Goal: Information Seeking & Learning: Learn about a topic

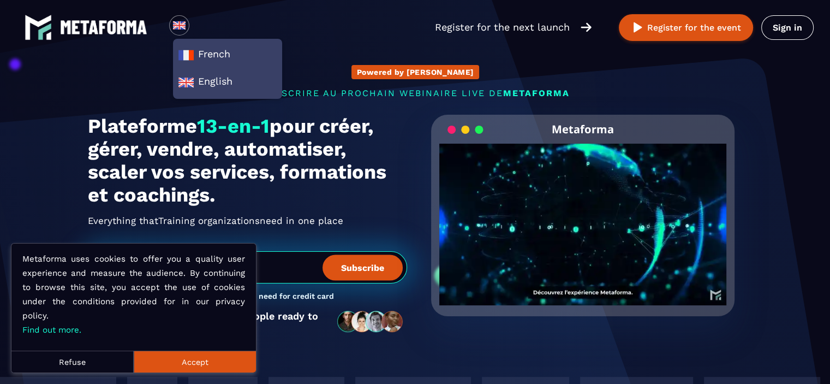
click at [196, 360] on button "Accept" at bounding box center [195, 361] width 122 height 22
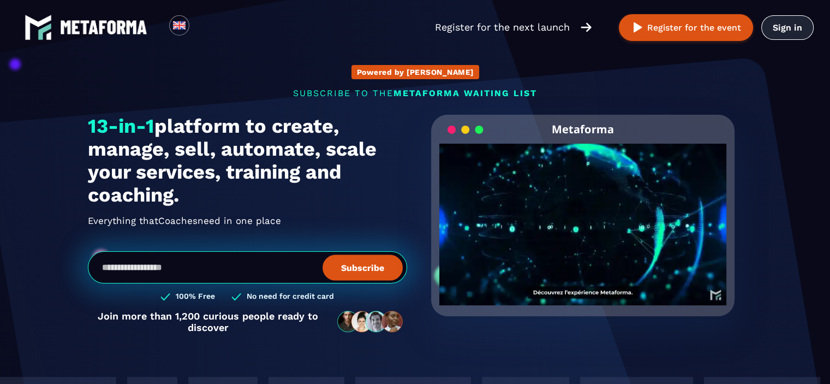
click at [799, 26] on link "Sign in" at bounding box center [787, 27] width 52 height 25
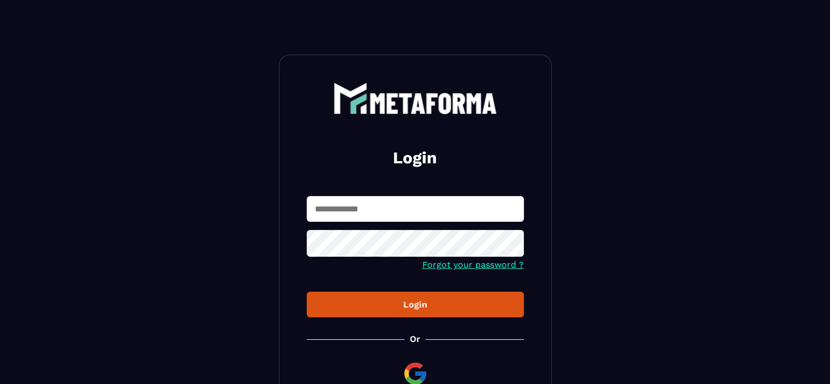
click at [370, 214] on input "text" at bounding box center [415, 209] width 217 height 26
type input "**********"
click at [511, 247] on icon at bounding box center [511, 244] width 13 height 13
click at [419, 303] on div "Login" at bounding box center [415, 304] width 200 height 10
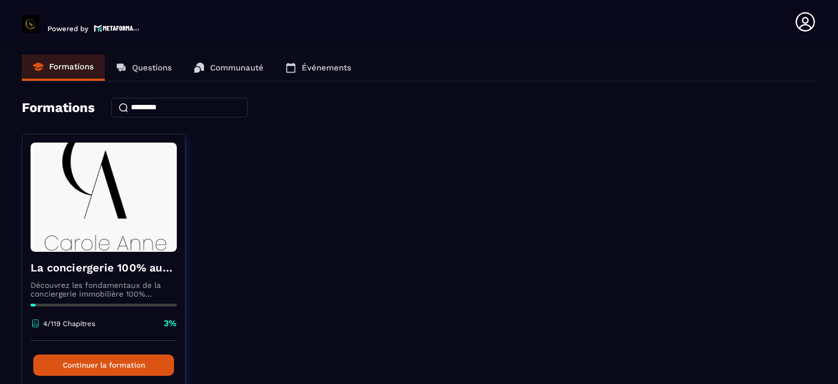
scroll to position [53, 0]
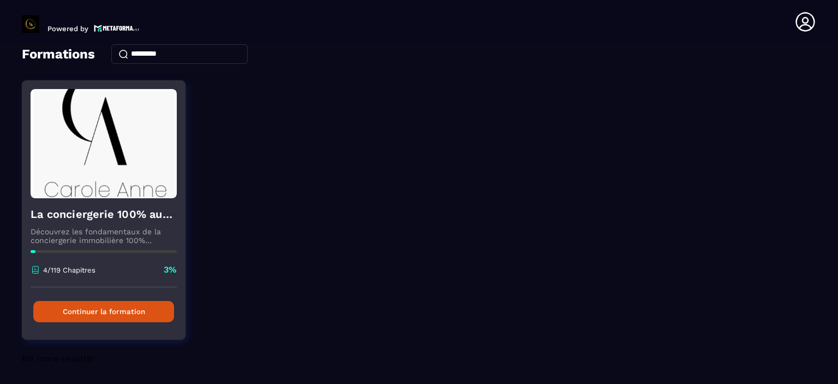
click at [155, 317] on button "Continuer la formation" at bounding box center [103, 311] width 141 height 21
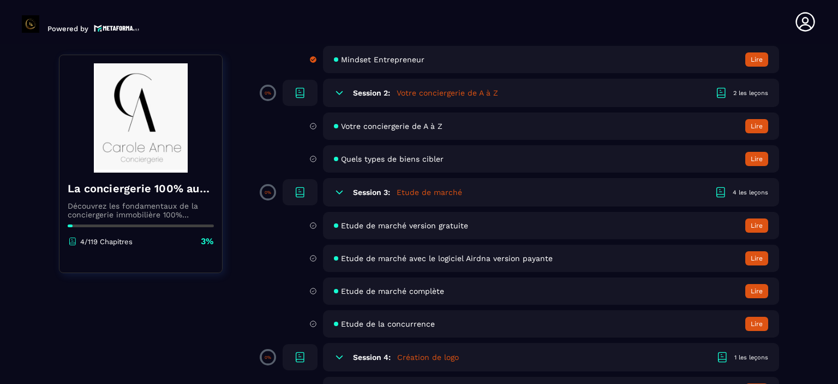
scroll to position [273, 0]
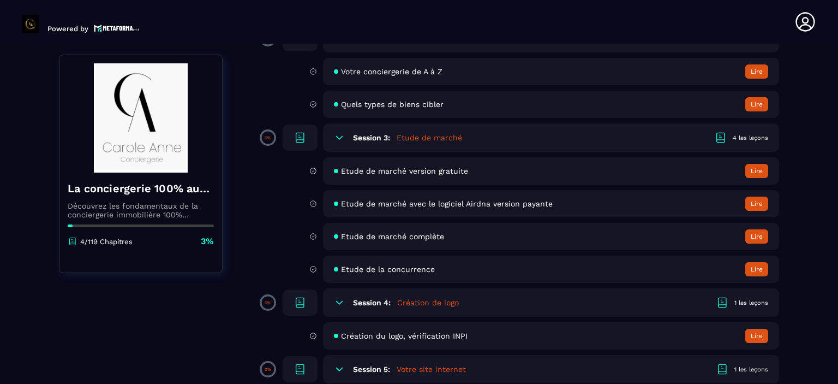
click at [757, 168] on button "Lire" at bounding box center [756, 171] width 23 height 14
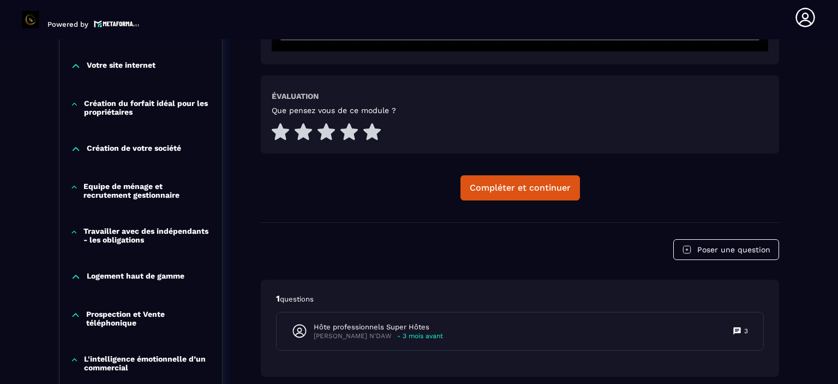
scroll to position [659, 0]
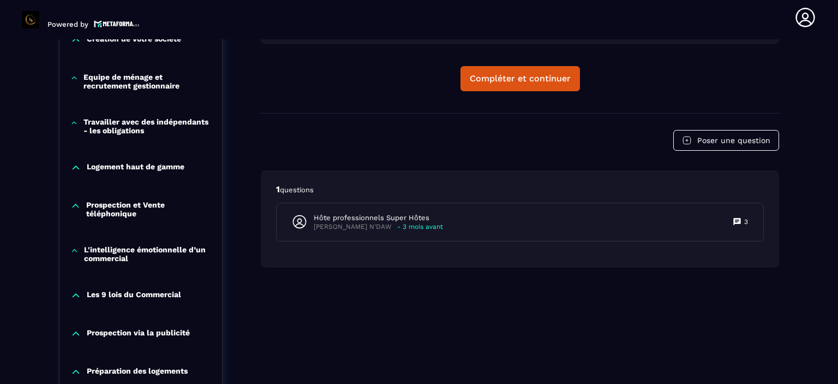
click at [130, 211] on p "Prospection et Vente téléphonique" at bounding box center [148, 208] width 125 height 17
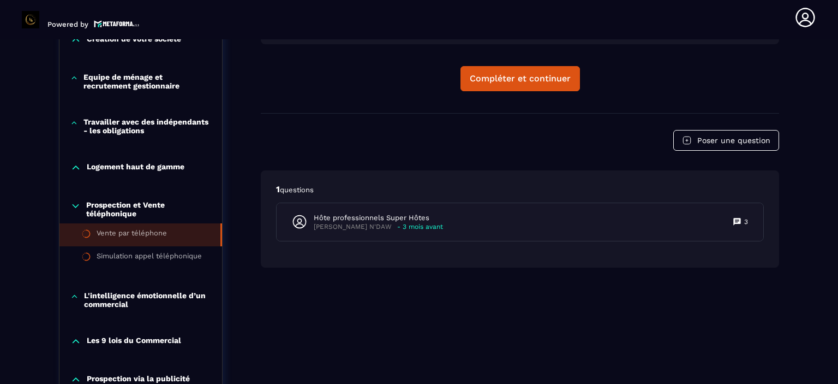
click at [131, 229] on div "Vente par téléphone" at bounding box center [132, 235] width 70 height 12
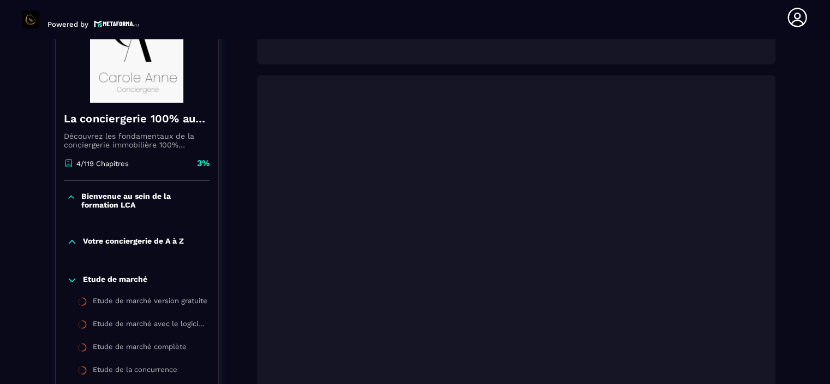
scroll to position [386, 0]
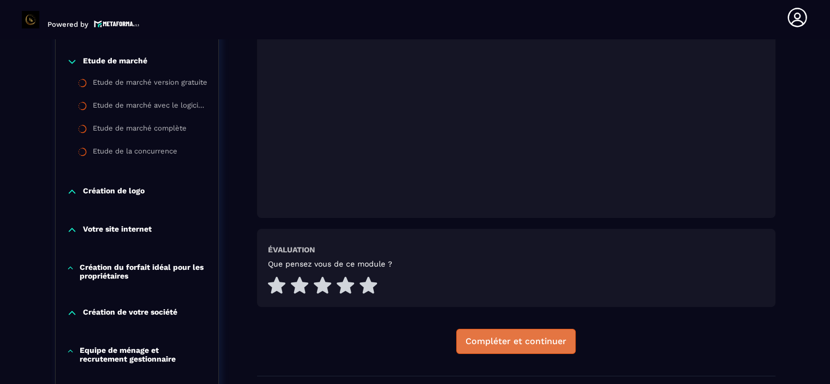
click at [481, 338] on div "Compléter et continuer" at bounding box center [515, 341] width 101 height 11
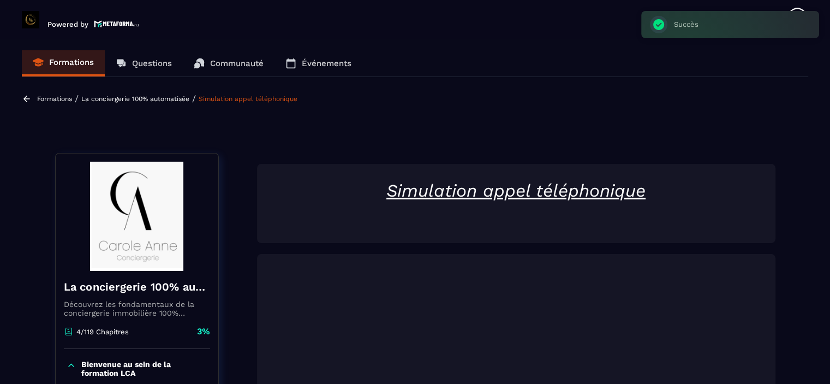
click at [461, 193] on u "Simulation appel téléphonique" at bounding box center [515, 190] width 259 height 21
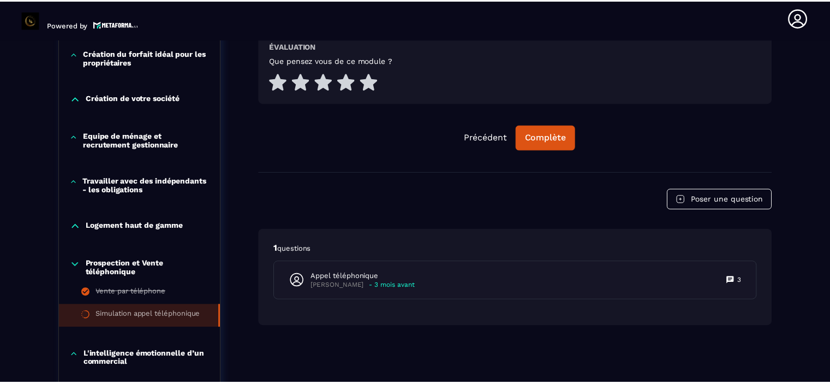
scroll to position [655, 0]
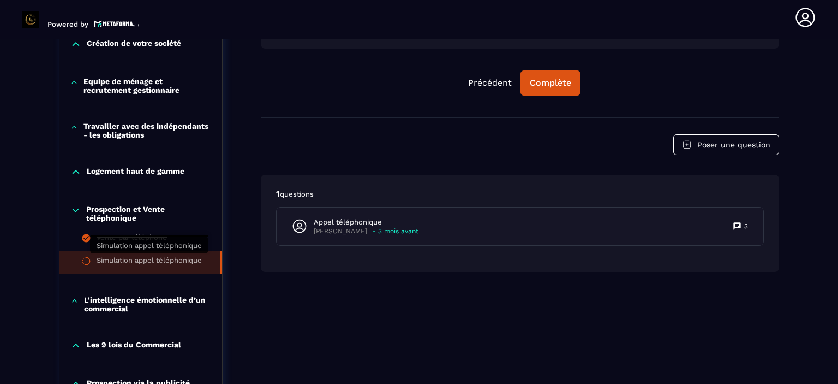
click at [172, 260] on div "Simulation appel téléphonique" at bounding box center [149, 262] width 105 height 12
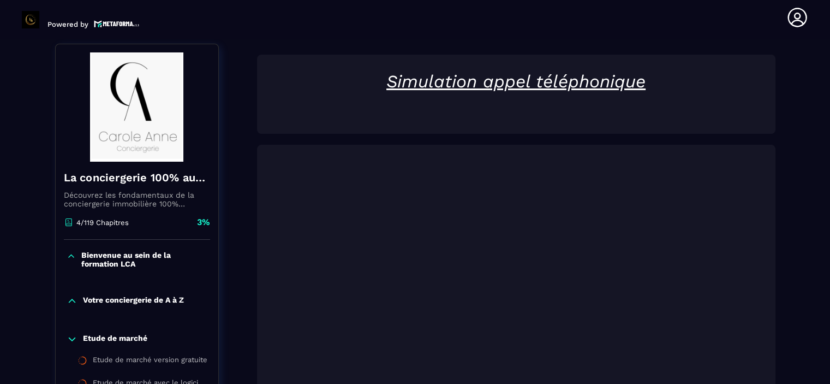
scroll to position [0, 0]
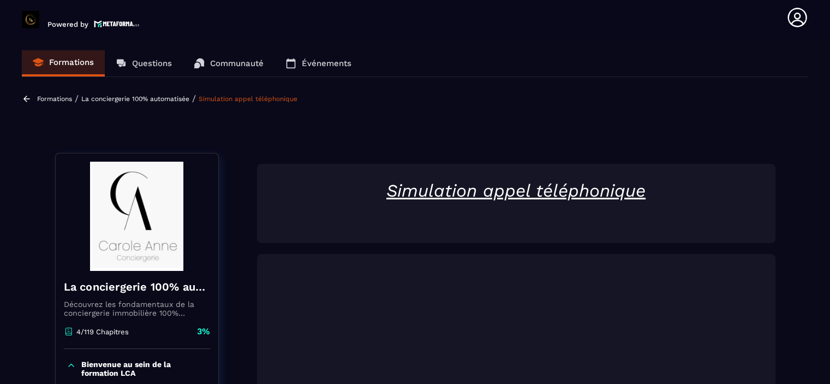
click at [450, 200] on u "Simulation appel téléphonique" at bounding box center [515, 190] width 259 height 21
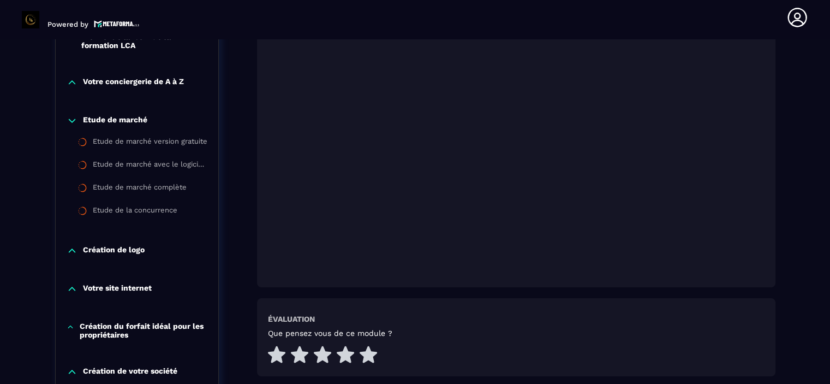
scroll to position [491, 0]
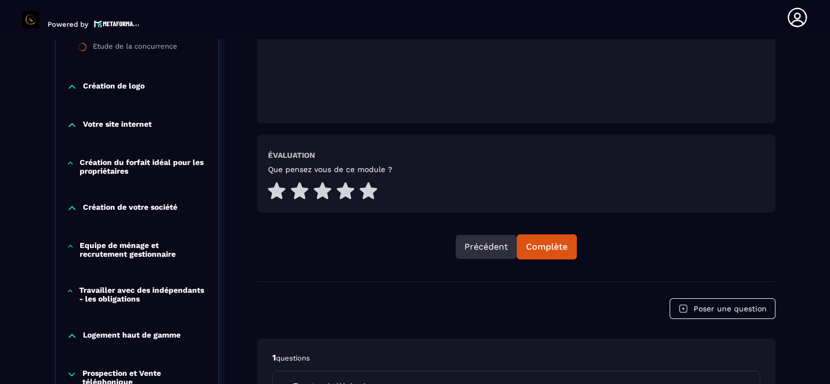
click at [480, 248] on button "Précédent" at bounding box center [486, 247] width 61 height 24
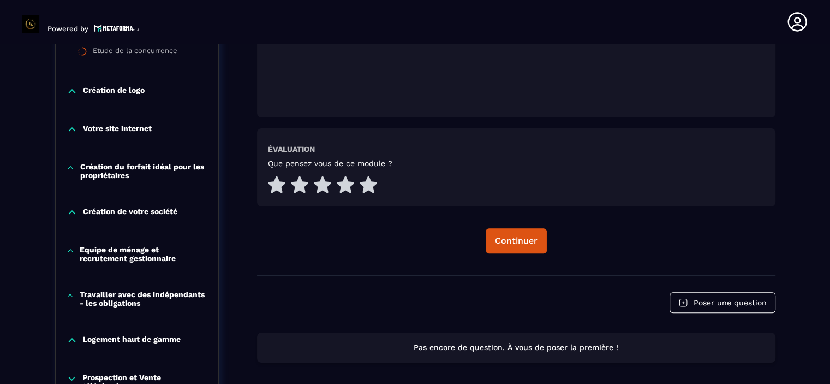
scroll to position [4, 0]
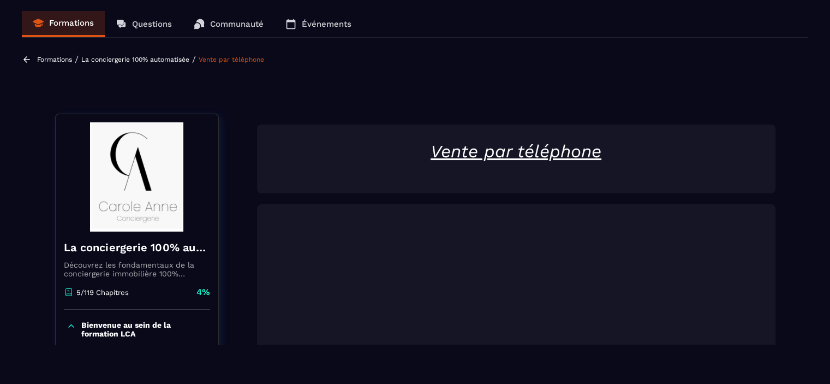
click at [486, 158] on u "Vente par téléphone" at bounding box center [516, 151] width 171 height 21
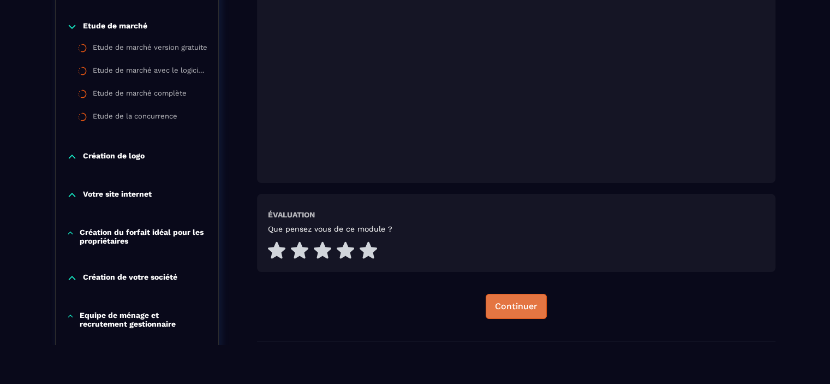
click at [511, 313] on button "Continuer" at bounding box center [516, 306] width 61 height 25
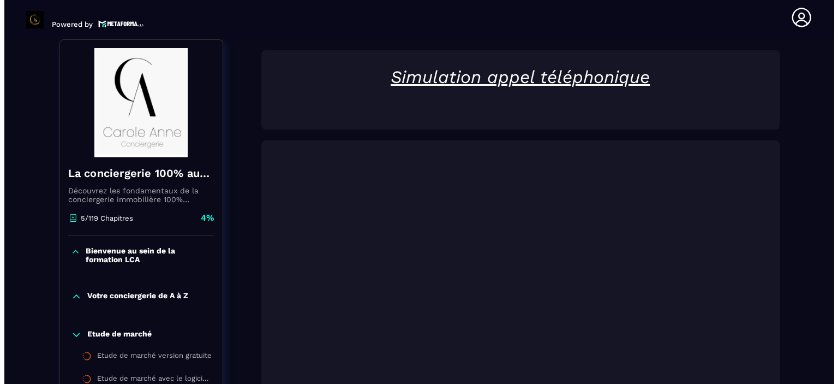
scroll to position [168, 0]
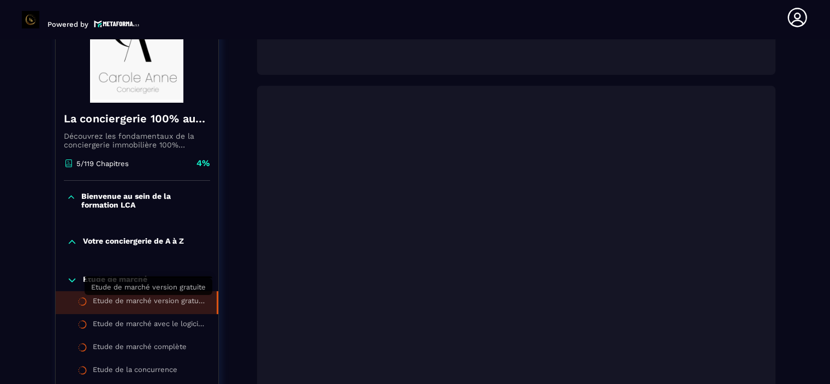
click at [136, 298] on div "Etude de marché version gratuite" at bounding box center [149, 302] width 113 height 12
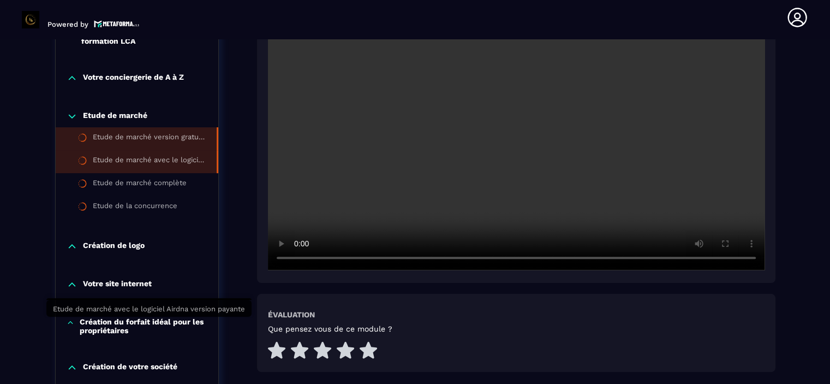
scroll to position [113, 0]
